Goal: Navigation & Orientation: Find specific page/section

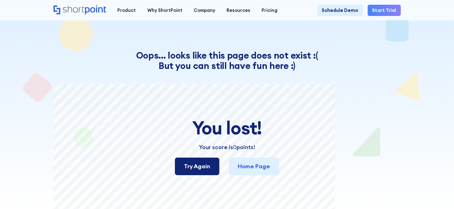
click at [212, 167] on link "Try Again" at bounding box center [197, 166] width 44 height 18
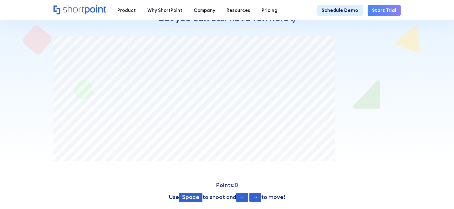
scroll to position [63, 0]
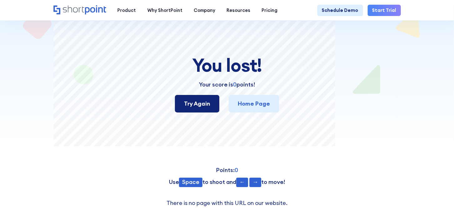
click at [198, 110] on link "Try Again" at bounding box center [197, 104] width 44 height 18
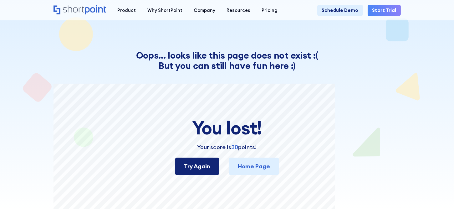
click at [197, 166] on link "Try Again" at bounding box center [197, 166] width 44 height 18
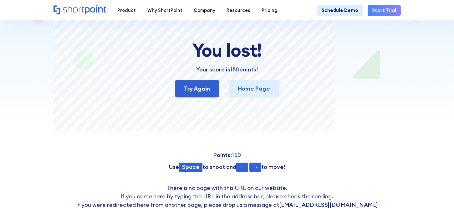
click at [171, 188] on p "There is no page with this URL on our website. If you came here by typing the U…" at bounding box center [227, 196] width 347 height 26
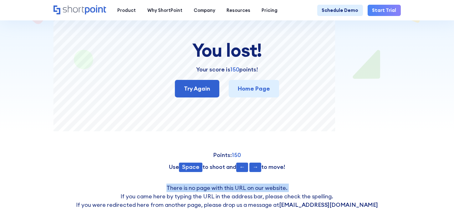
click at [171, 188] on p "There is no page with this URL on our website. If you came here by typing the U…" at bounding box center [227, 196] width 347 height 26
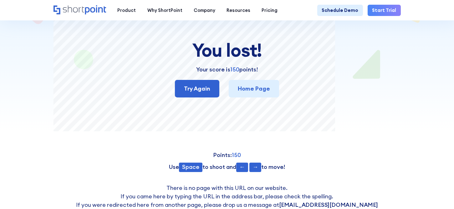
click at [147, 194] on p "There is no page with this URL on our website. If you came here by typing the U…" at bounding box center [227, 196] width 347 height 26
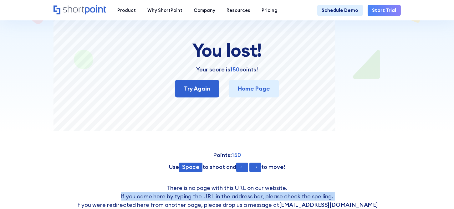
click at [147, 194] on p "There is no page with this URL on our website. If you came here by typing the U…" at bounding box center [227, 196] width 347 height 26
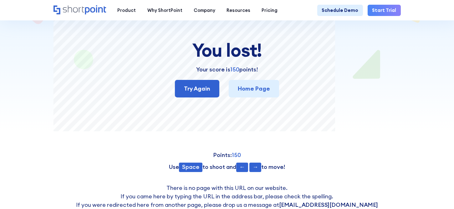
click at [131, 173] on div "Oops... looks like this page does not exist :( But you can still have fun here …" at bounding box center [227, 90] width 347 height 237
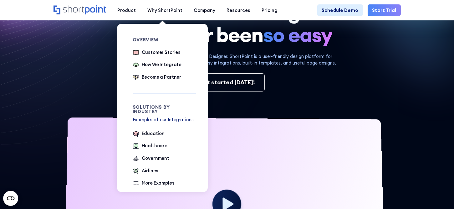
scroll to position [31, 0]
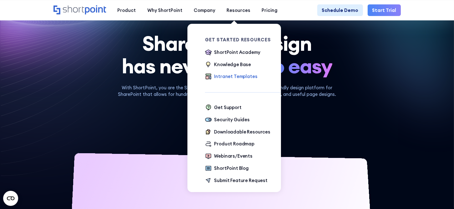
click at [235, 75] on div "Intranet Templates" at bounding box center [235, 76] width 43 height 7
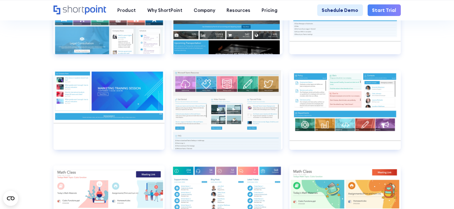
scroll to position [3103, 0]
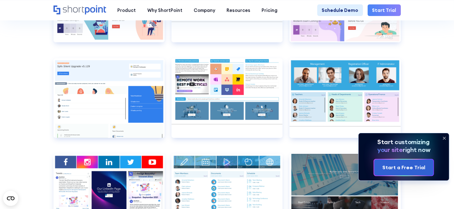
click at [446, 138] on icon at bounding box center [444, 138] width 10 height 10
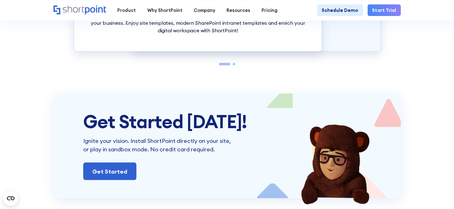
scroll to position [4204, 0]
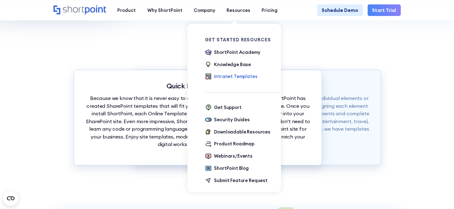
click at [227, 76] on div "Intranet Templates" at bounding box center [235, 76] width 43 height 7
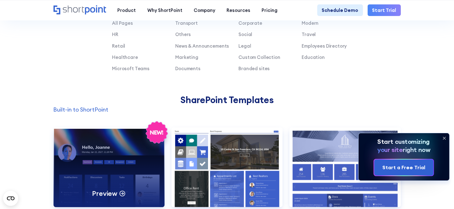
scroll to position [407, 0]
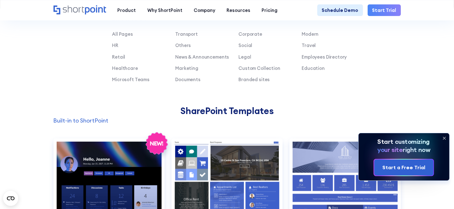
click at [445, 137] on icon at bounding box center [444, 138] width 3 height 3
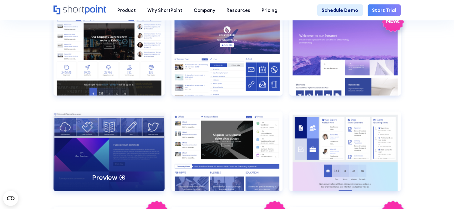
scroll to position [751, 0]
